Goal: Task Accomplishment & Management: Complete application form

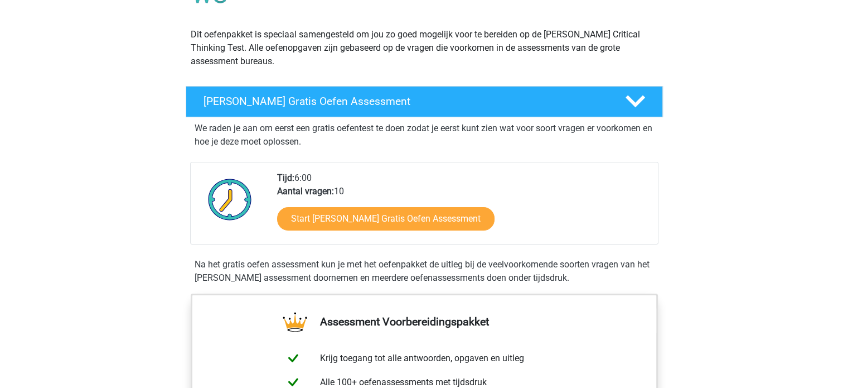
scroll to position [112, 0]
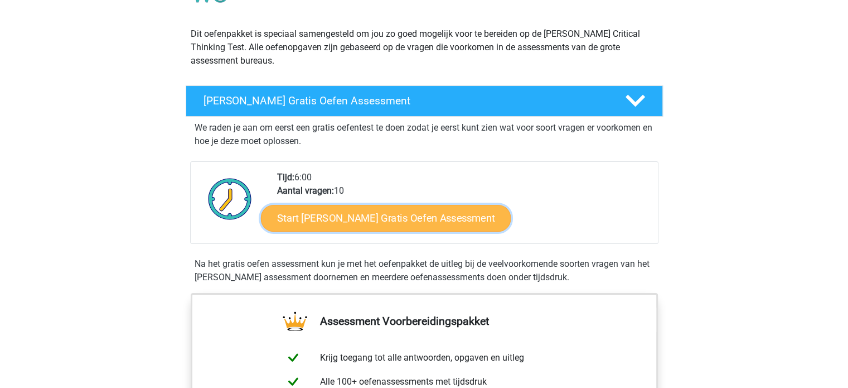
click at [324, 216] on link "Start [PERSON_NAME] Gratis Oefen Assessment" at bounding box center [386, 218] width 250 height 27
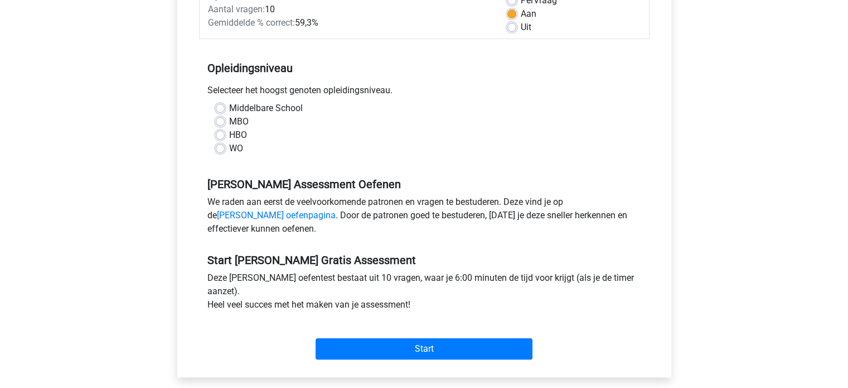
scroll to position [156, 0]
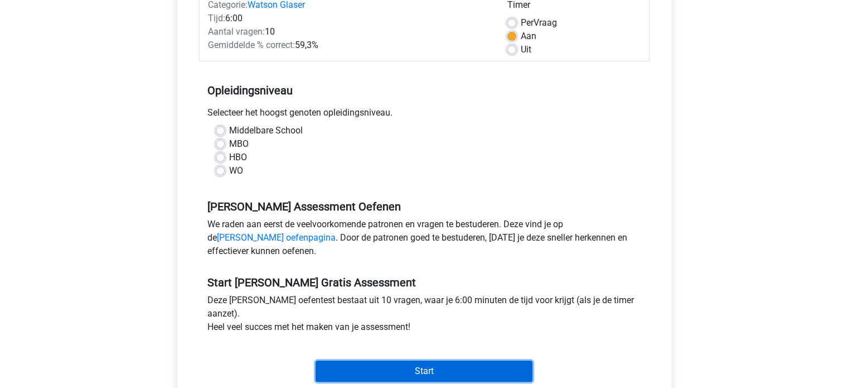
click at [406, 369] on input "Start" at bounding box center [424, 370] width 217 height 21
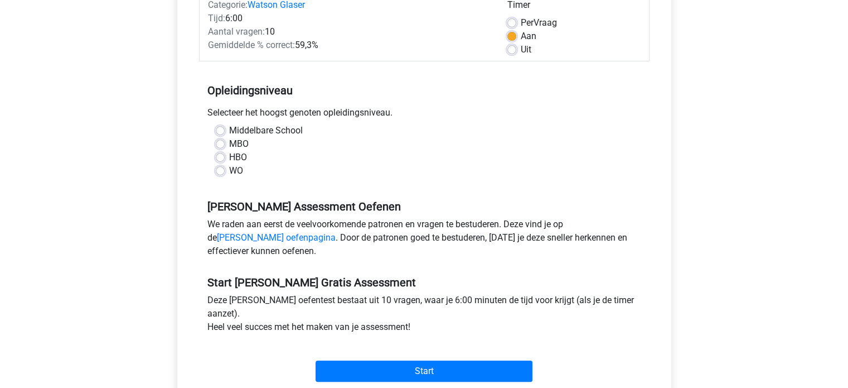
click at [229, 170] on label "WO" at bounding box center [236, 170] width 14 height 13
click at [224, 170] on input "WO" at bounding box center [220, 169] width 9 height 11
radio input "true"
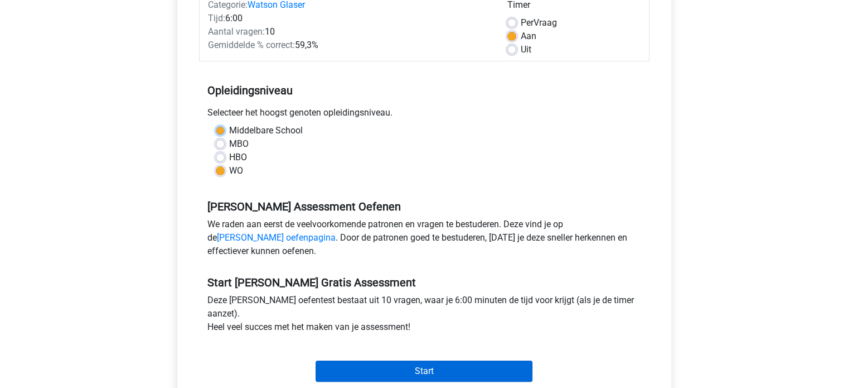
click at [216, 124] on input "Middelbare School" at bounding box center [220, 129] width 9 height 11
radio input "true"
click at [421, 365] on input "Start" at bounding box center [424, 370] width 217 height 21
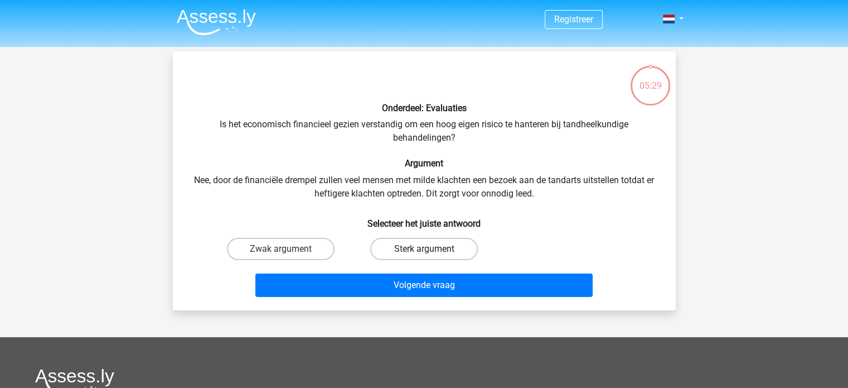
click at [385, 245] on label "Sterk argument" at bounding box center [424, 249] width 108 height 22
click at [424, 249] on input "Sterk argument" at bounding box center [427, 252] width 7 height 7
radio input "true"
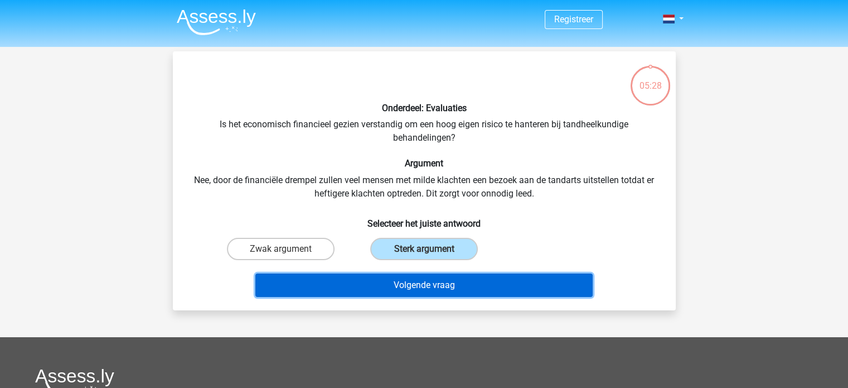
click at [408, 279] on button "Volgende vraag" at bounding box center [423, 284] width 337 height 23
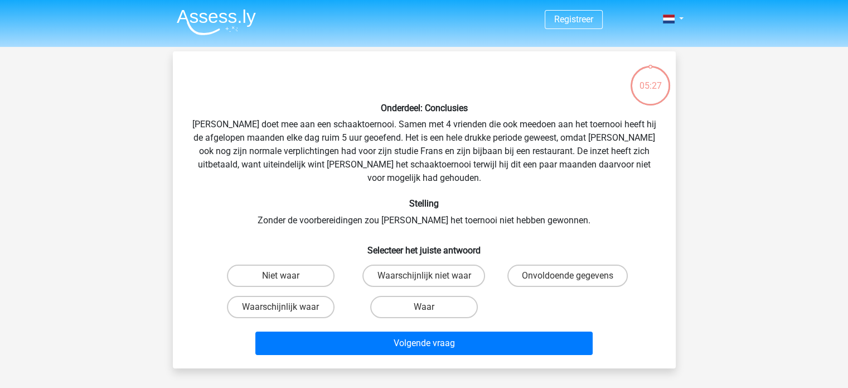
scroll to position [51, 0]
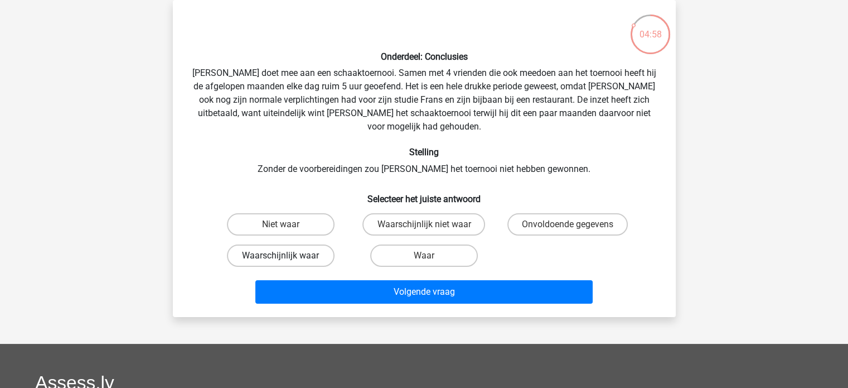
click at [316, 244] on label "Waarschijnlijk waar" at bounding box center [281, 255] width 108 height 22
click at [288, 255] on input "Waarschijnlijk waar" at bounding box center [284, 258] width 7 height 7
radio input "true"
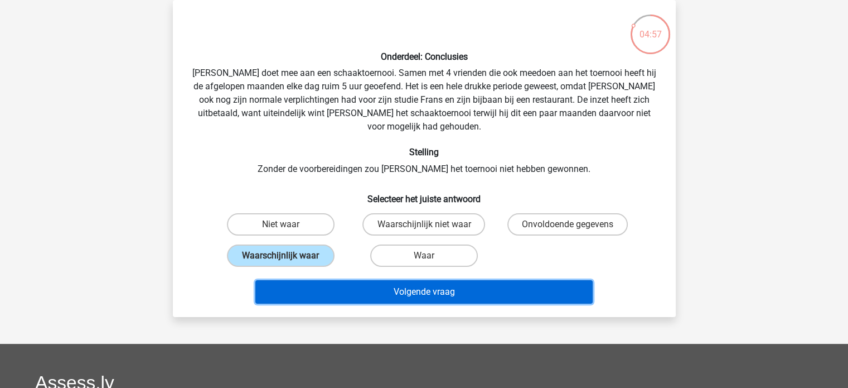
click at [418, 280] on button "Volgende vraag" at bounding box center [423, 291] width 337 height 23
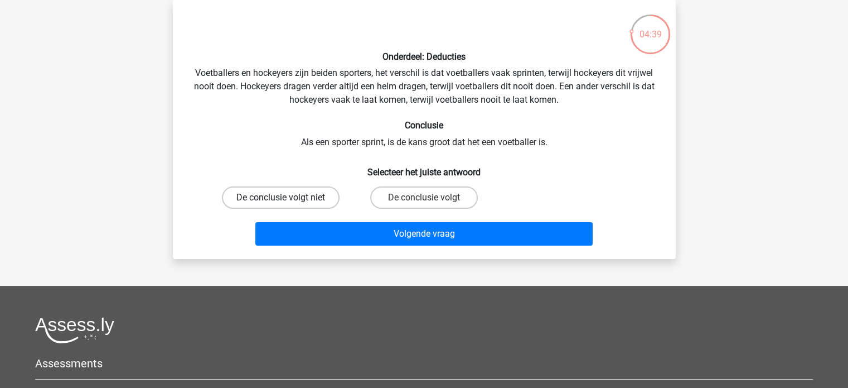
click at [317, 206] on label "De conclusie volgt niet" at bounding box center [281, 197] width 118 height 22
click at [288, 205] on input "De conclusie volgt niet" at bounding box center [284, 200] width 7 height 7
radio input "true"
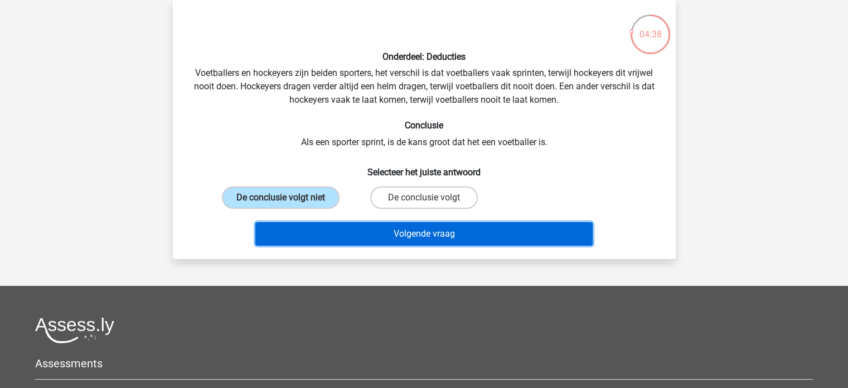
click at [403, 234] on button "Volgende vraag" at bounding box center [423, 233] width 337 height 23
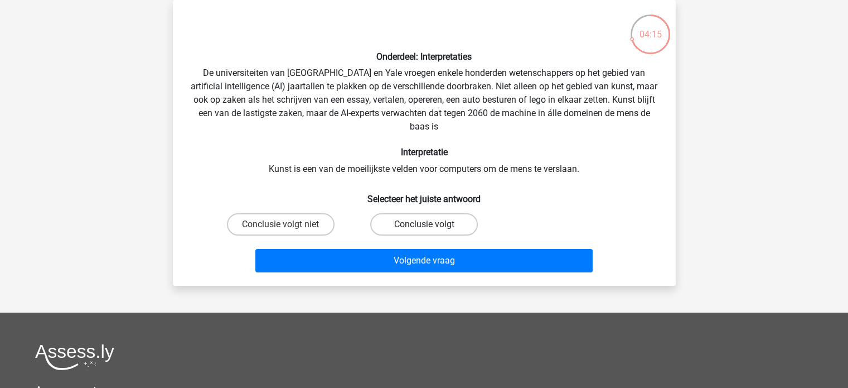
click at [403, 227] on label "Conclusie volgt" at bounding box center [424, 224] width 108 height 22
click at [424, 227] on input "Conclusie volgt" at bounding box center [427, 227] width 7 height 7
radio input "true"
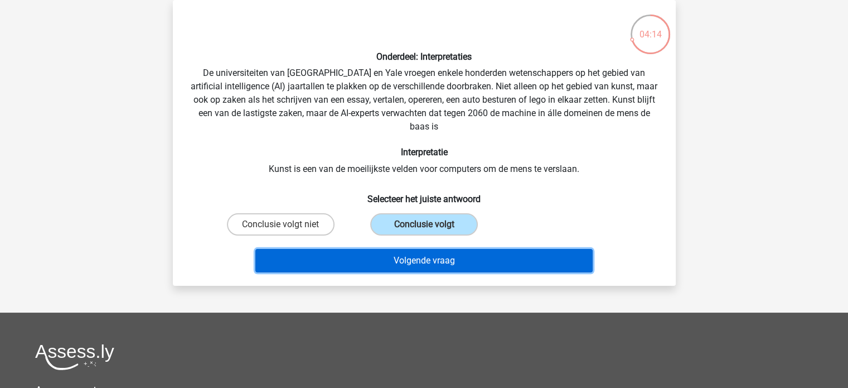
click at [404, 263] on button "Volgende vraag" at bounding box center [423, 260] width 337 height 23
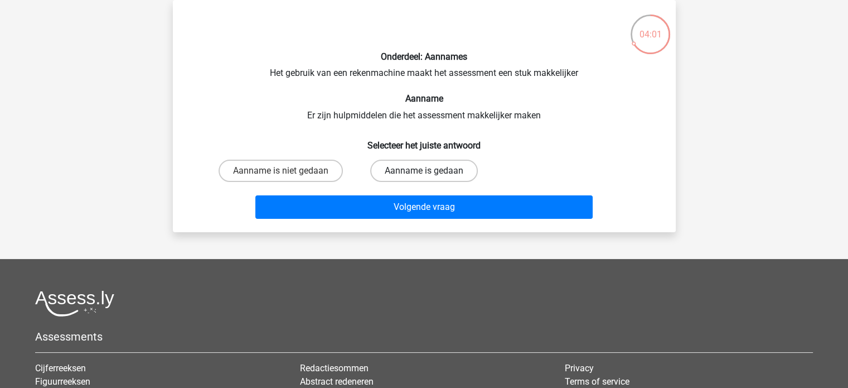
click at [422, 174] on label "Aanname is gedaan" at bounding box center [424, 171] width 108 height 22
click at [424, 174] on input "Aanname is gedaan" at bounding box center [427, 174] width 7 height 7
radio input "true"
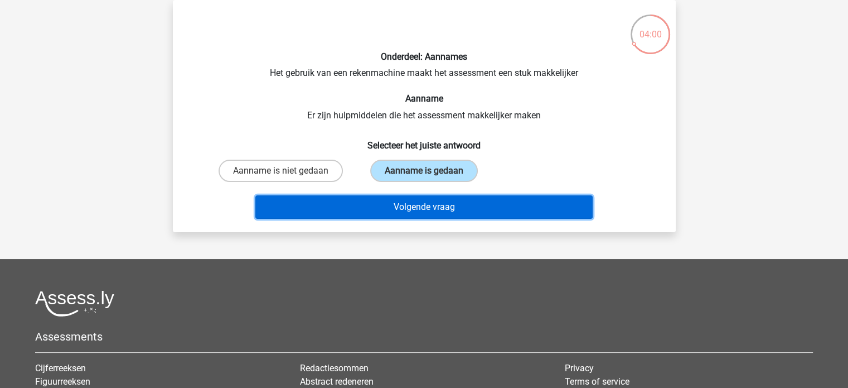
click at [418, 202] on button "Volgende vraag" at bounding box center [423, 206] width 337 height 23
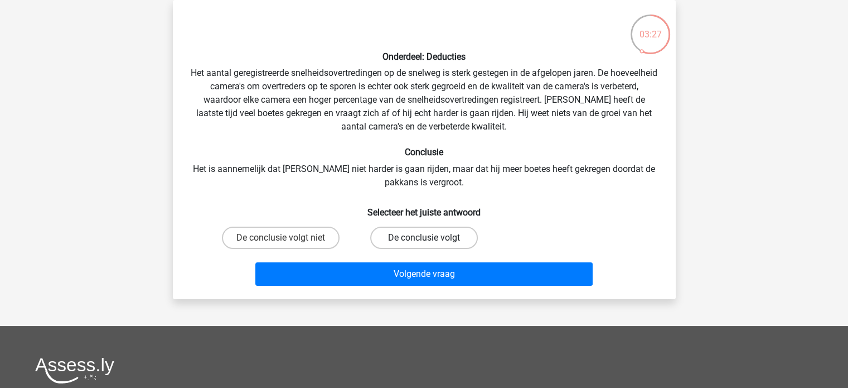
click at [415, 231] on label "De conclusie volgt" at bounding box center [424, 237] width 108 height 22
click at [424, 238] on input "De conclusie volgt" at bounding box center [427, 241] width 7 height 7
radio input "true"
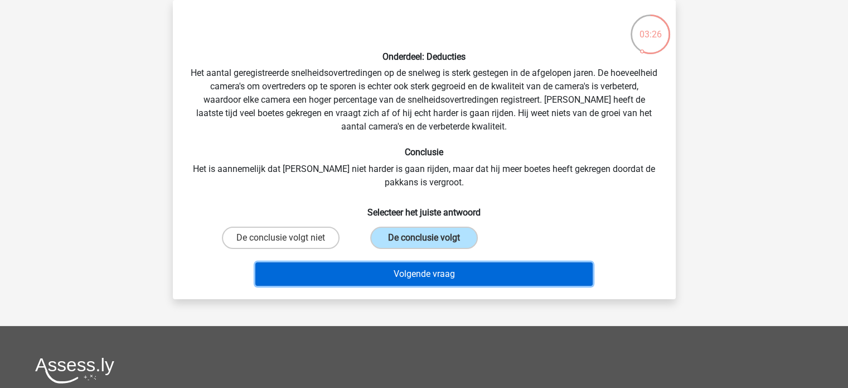
click at [415, 275] on button "Volgende vraag" at bounding box center [423, 273] width 337 height 23
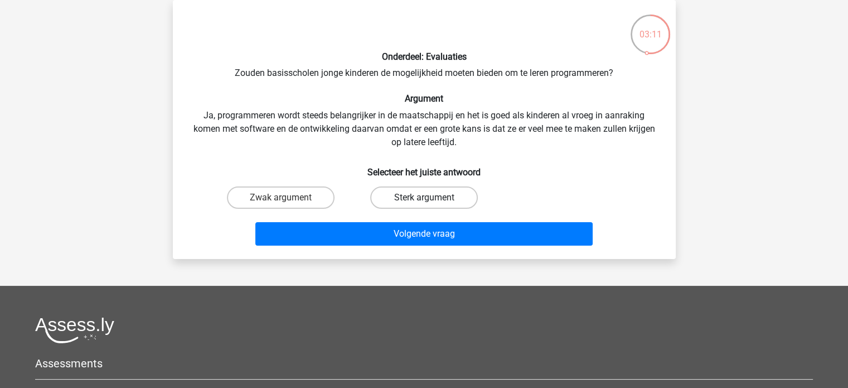
click at [423, 205] on label "Sterk argument" at bounding box center [424, 197] width 108 height 22
click at [424, 205] on input "Sterk argument" at bounding box center [427, 200] width 7 height 7
radio input "true"
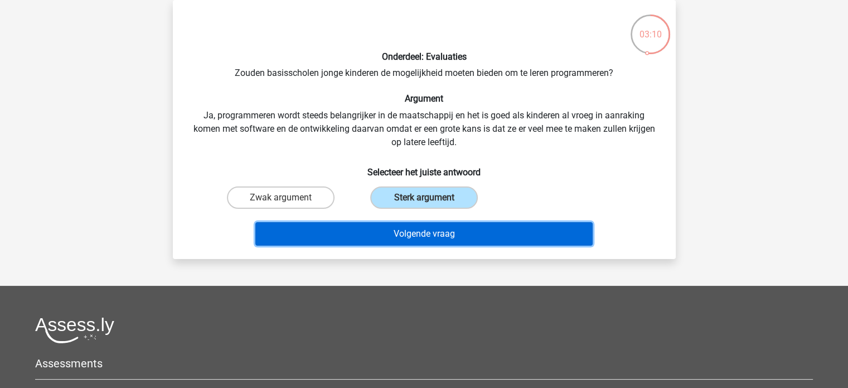
click at [421, 227] on button "Volgende vraag" at bounding box center [423, 233] width 337 height 23
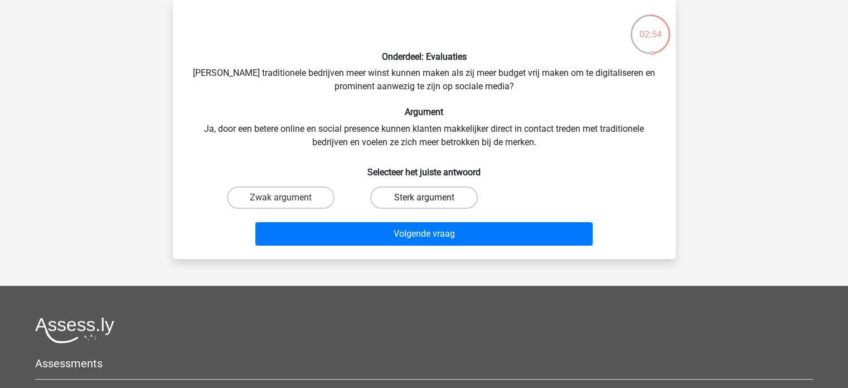
click at [423, 191] on label "Sterk argument" at bounding box center [424, 197] width 108 height 22
click at [424, 197] on input "Sterk argument" at bounding box center [427, 200] width 7 height 7
radio input "true"
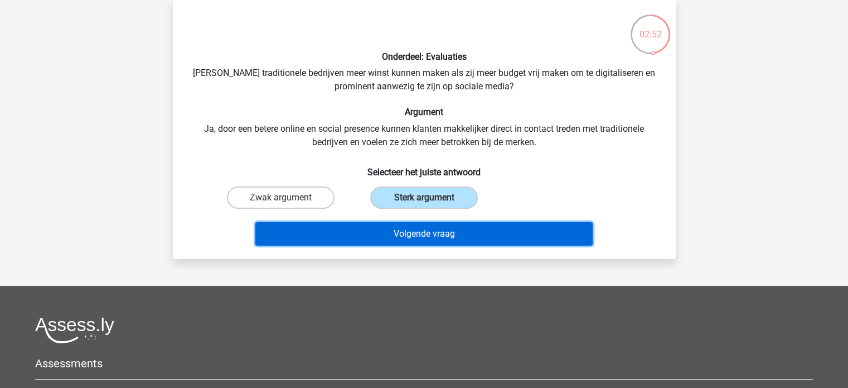
click at [426, 234] on button "Volgende vraag" at bounding box center [423, 233] width 337 height 23
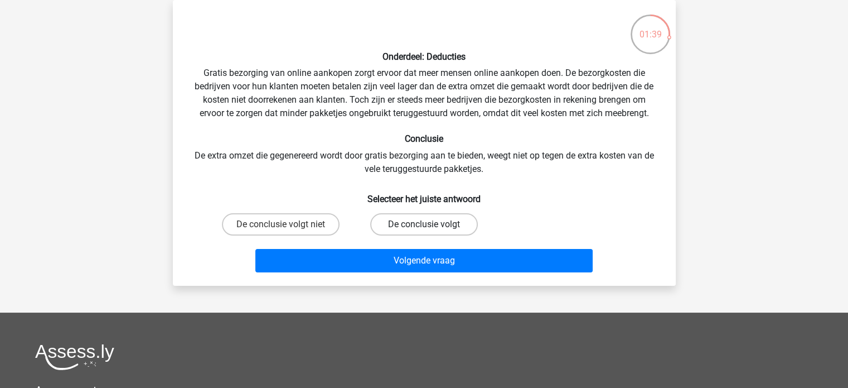
click at [428, 218] on label "De conclusie volgt" at bounding box center [424, 224] width 108 height 22
click at [428, 224] on input "De conclusie volgt" at bounding box center [427, 227] width 7 height 7
radio input "true"
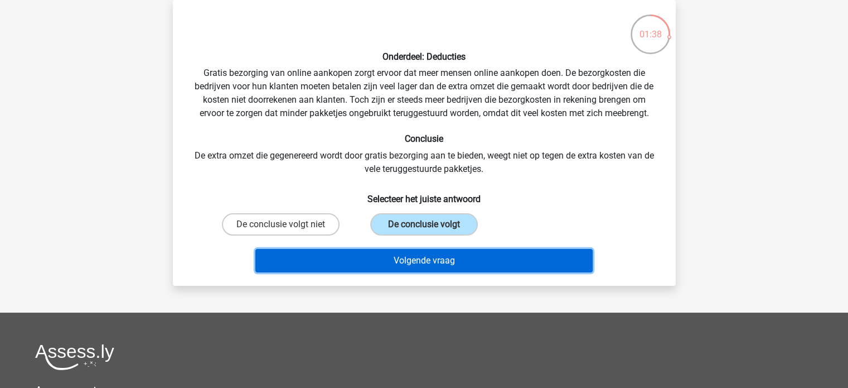
click at [427, 262] on button "Volgende vraag" at bounding box center [423, 260] width 337 height 23
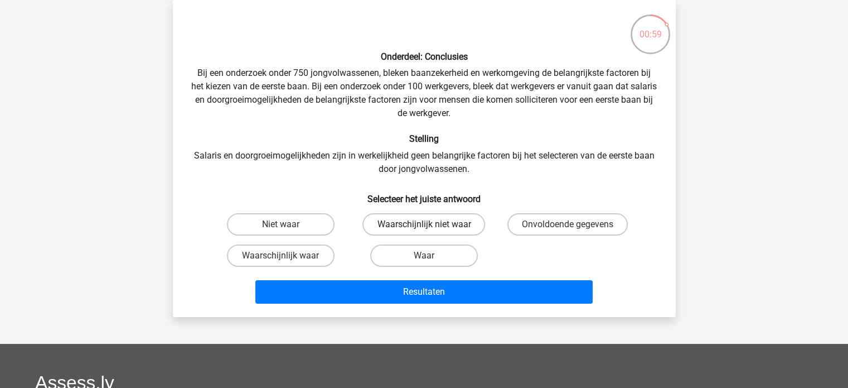
click at [438, 223] on label "Waarschijnlijk niet waar" at bounding box center [424, 224] width 123 height 22
click at [431, 224] on input "Waarschijnlijk niet waar" at bounding box center [427, 227] width 7 height 7
radio input "true"
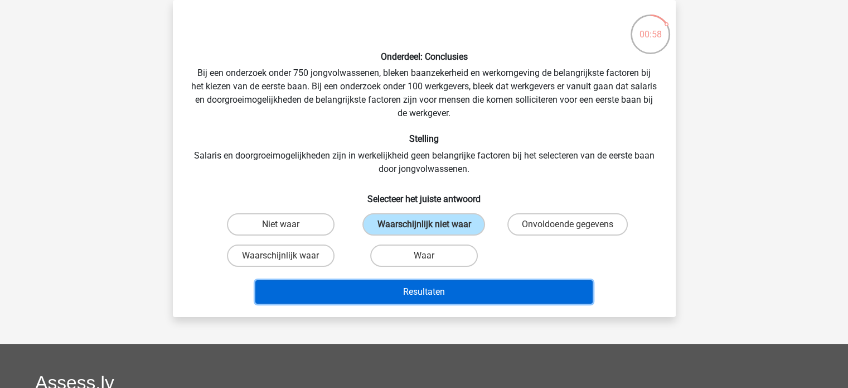
click at [421, 296] on button "Resultaten" at bounding box center [423, 291] width 337 height 23
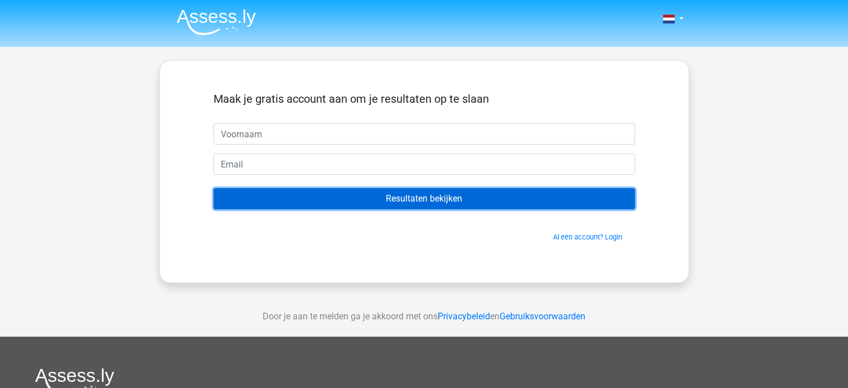
click at [430, 199] on input "Resultaten bekijken" at bounding box center [425, 198] width 422 height 21
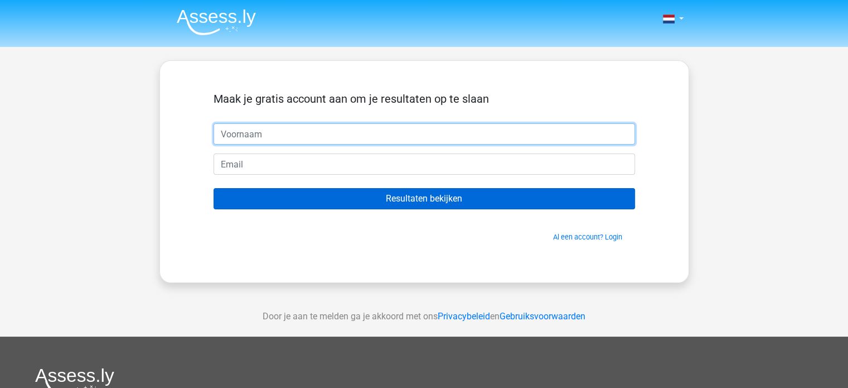
type input "m"
type input "Marlies"
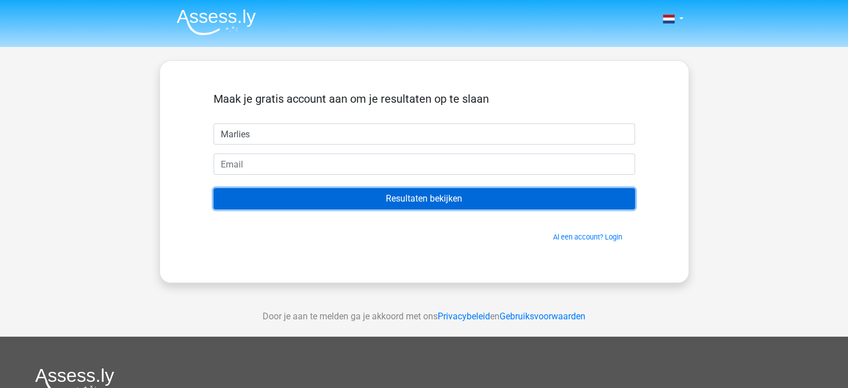
click at [430, 199] on input "Resultaten bekijken" at bounding box center [425, 198] width 422 height 21
